Goal: Navigation & Orientation: Find specific page/section

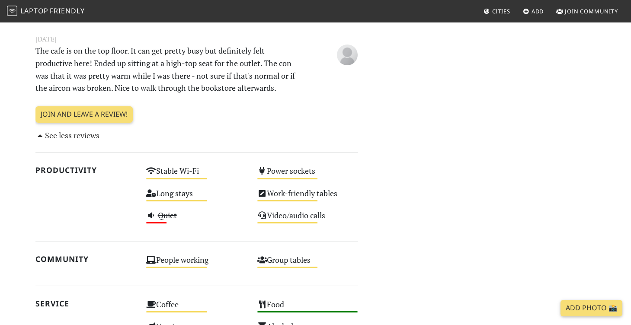
scroll to position [547, 0]
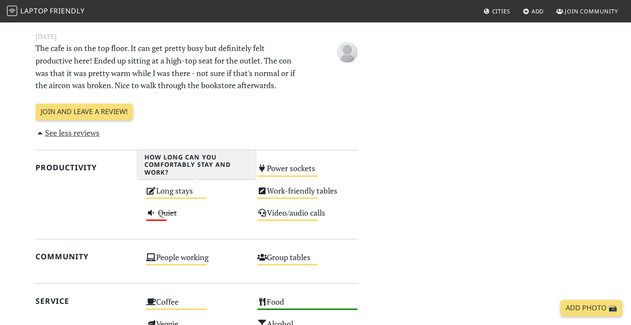
click at [169, 193] on div "Long stays Medium" at bounding box center [196, 195] width 111 height 22
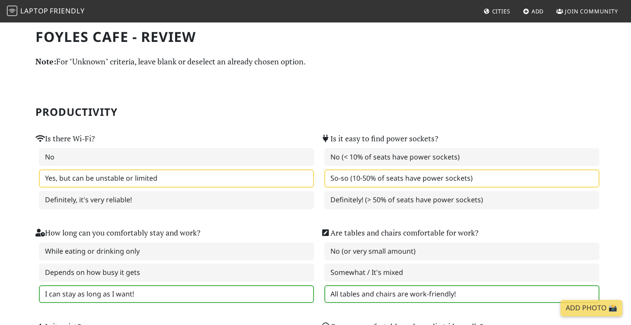
click at [35, 7] on span "Laptop" at bounding box center [34, 11] width 28 height 10
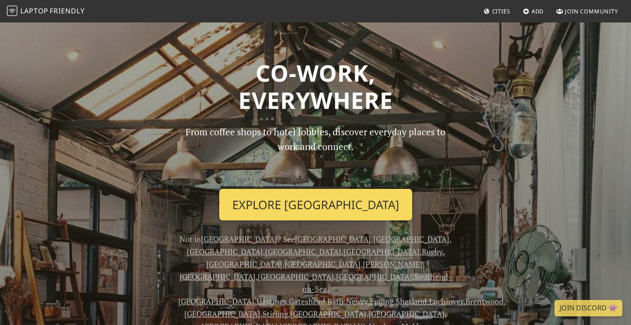
click at [289, 209] on link "Explore London" at bounding box center [315, 205] width 193 height 32
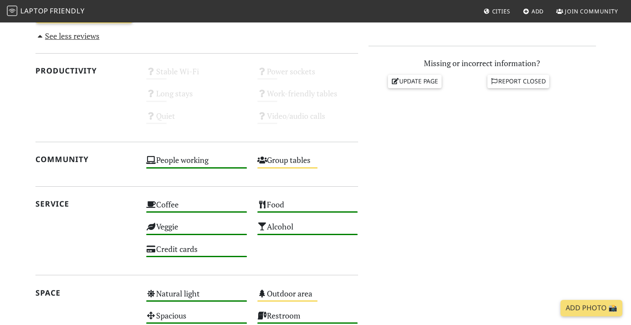
scroll to position [360, 0]
